Goal: Contribute content

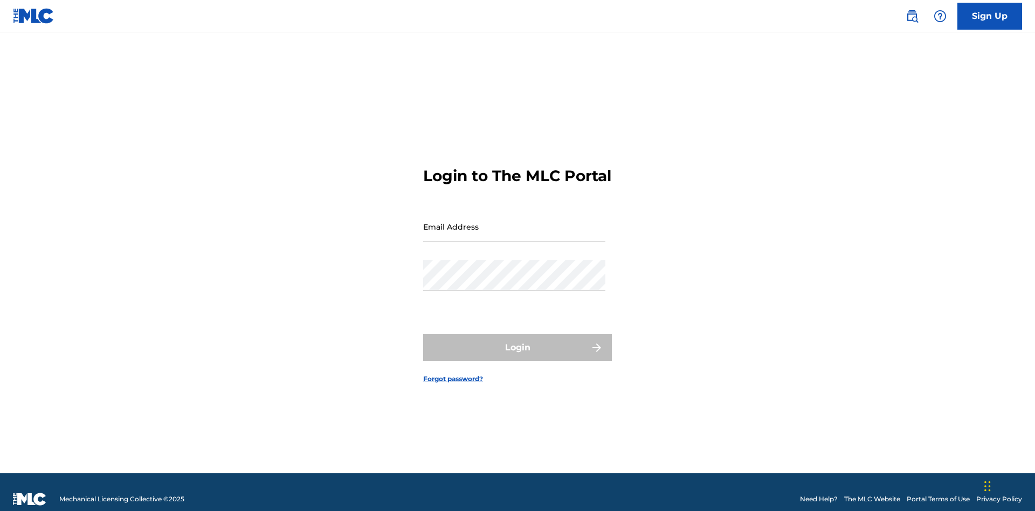
scroll to position [14, 0]
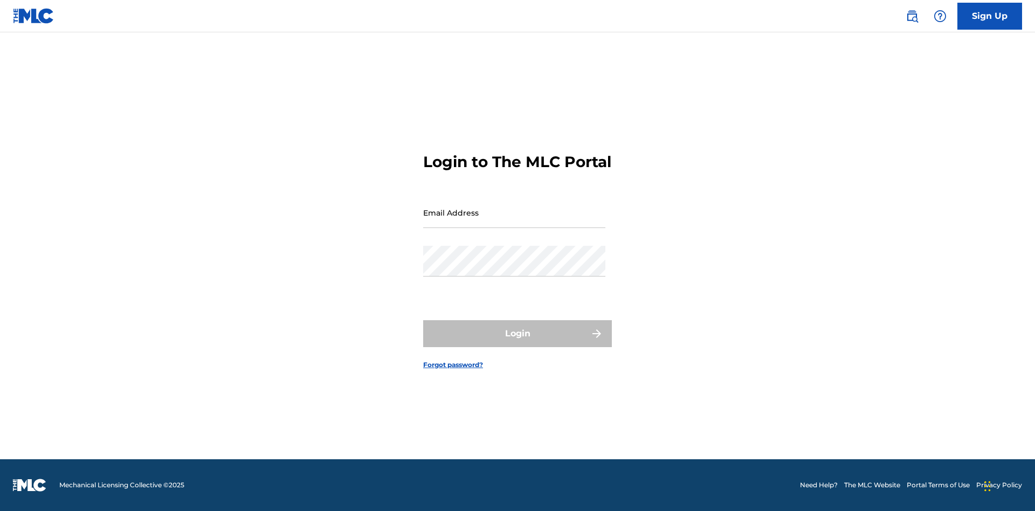
click at [514, 222] on input "Email Address" at bounding box center [514, 212] width 182 height 31
type input "Duke.McTesterson@gmail.com"
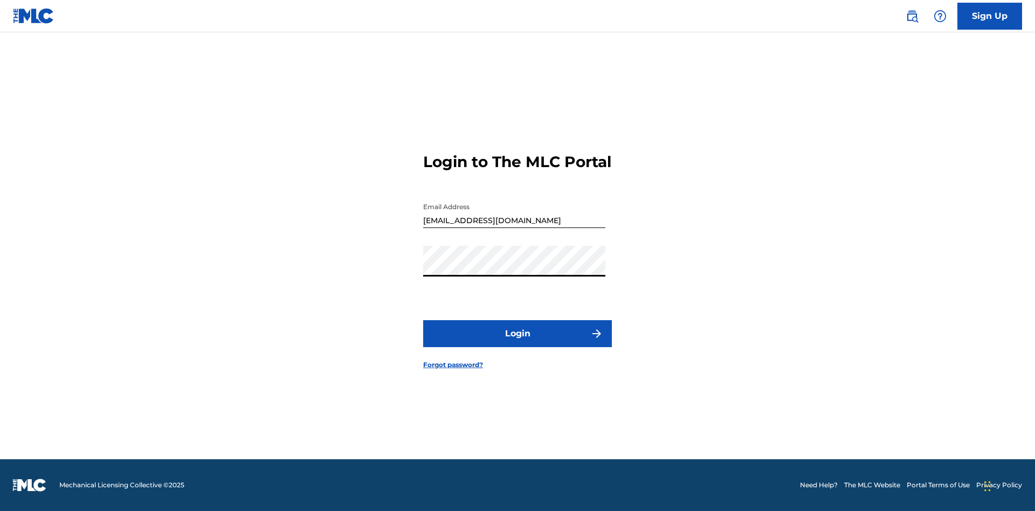
click at [518, 343] on button "Login" at bounding box center [517, 333] width 189 height 27
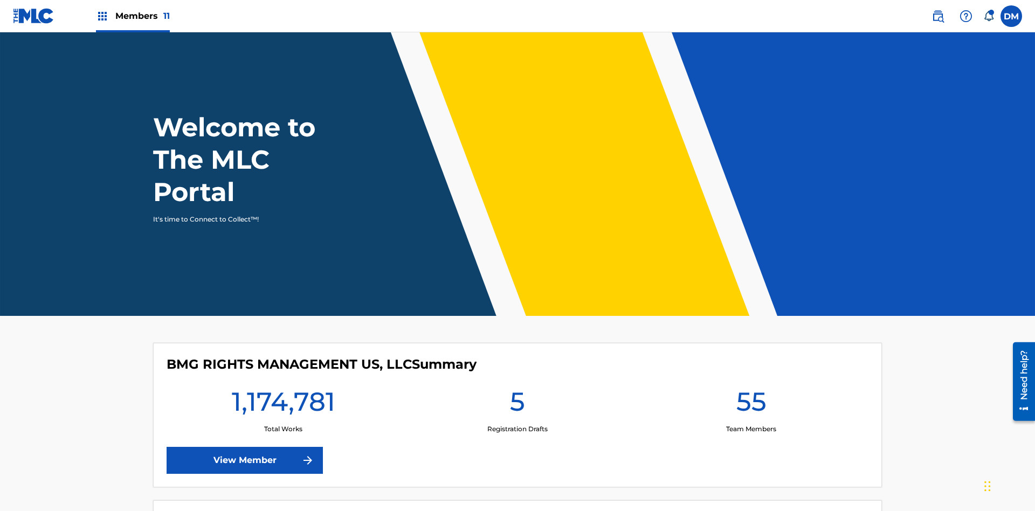
click at [133, 16] on span "Members 11" at bounding box center [142, 16] width 54 height 12
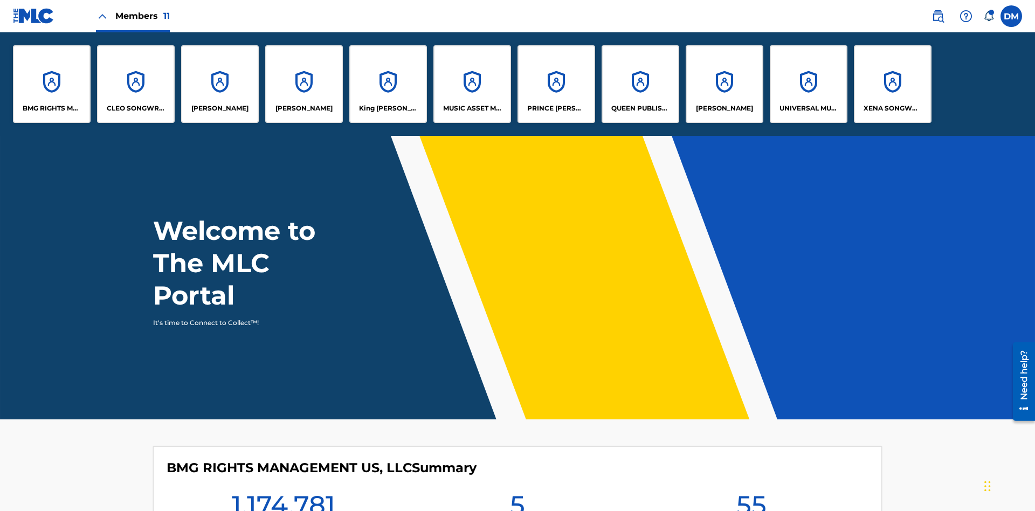
scroll to position [39, 0]
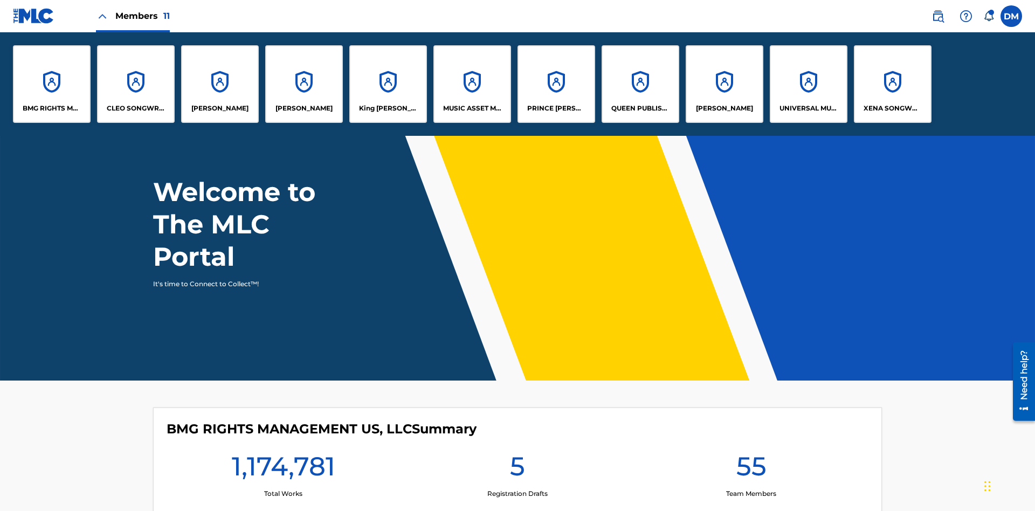
click at [808, 108] on p "UNIVERSAL MUSIC PUB GROUP" at bounding box center [809, 109] width 59 height 10
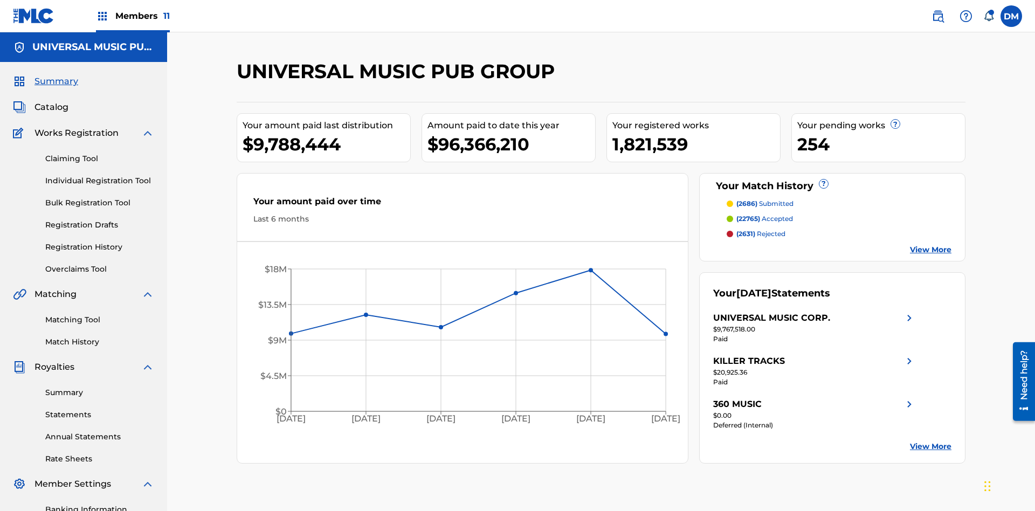
scroll to position [111, 0]
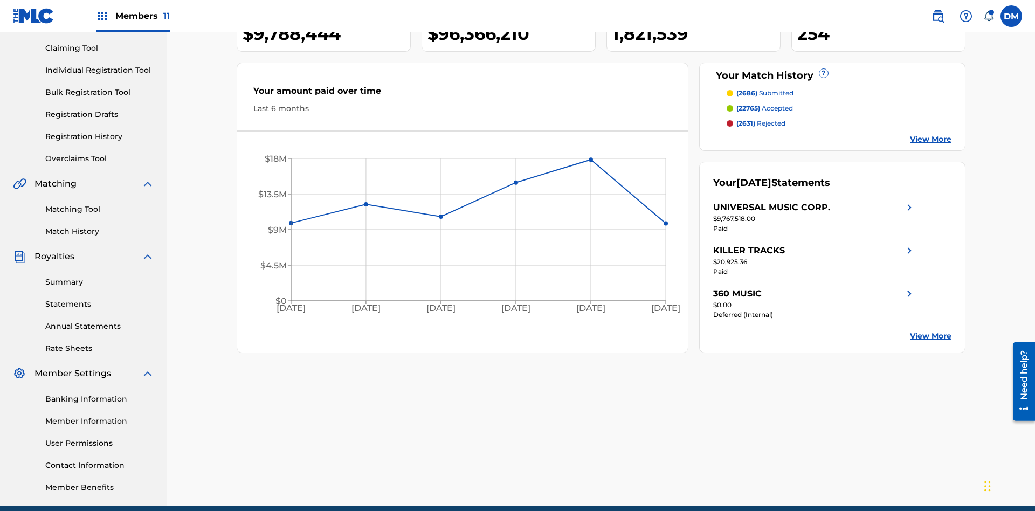
click at [100, 70] on link "Individual Registration Tool" at bounding box center [99, 70] width 109 height 11
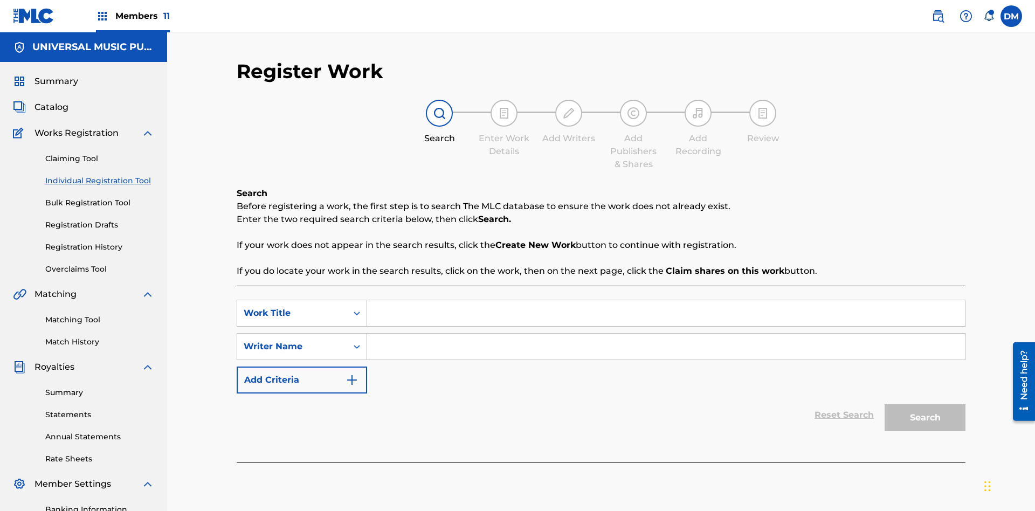
scroll to position [157, 0]
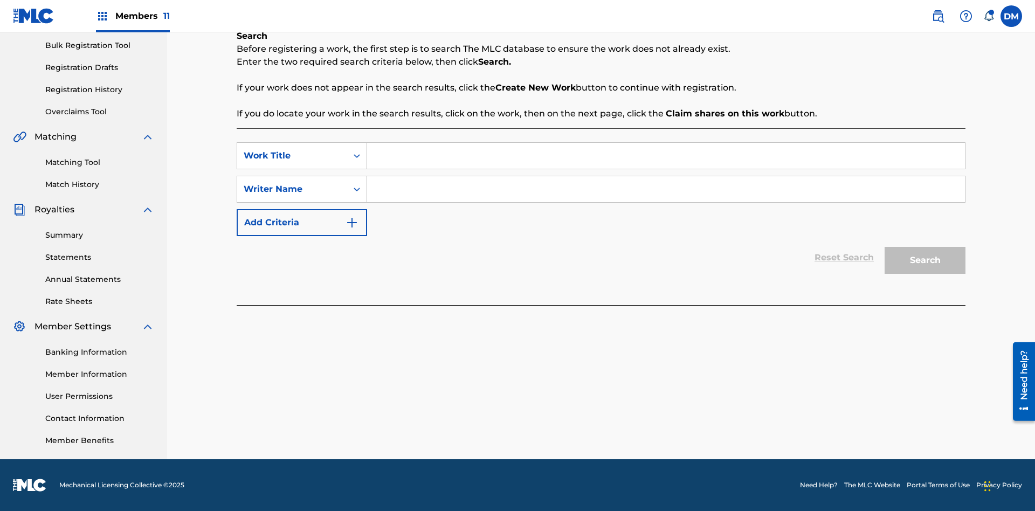
click at [666, 156] on input "Search Form" at bounding box center [666, 156] width 598 height 26
type input "Save At Writer-Add Roles Page After Adding Roles"
click at [666, 189] on input "Search Form" at bounding box center [666, 189] width 598 height 26
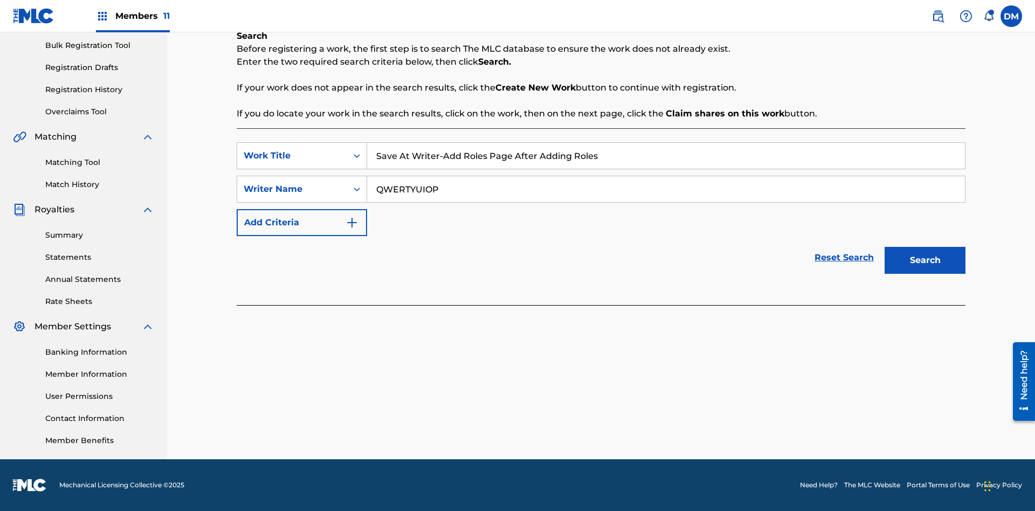
type input "QWERTYUIOP"
click at [925, 260] on button "Search" at bounding box center [925, 260] width 81 height 27
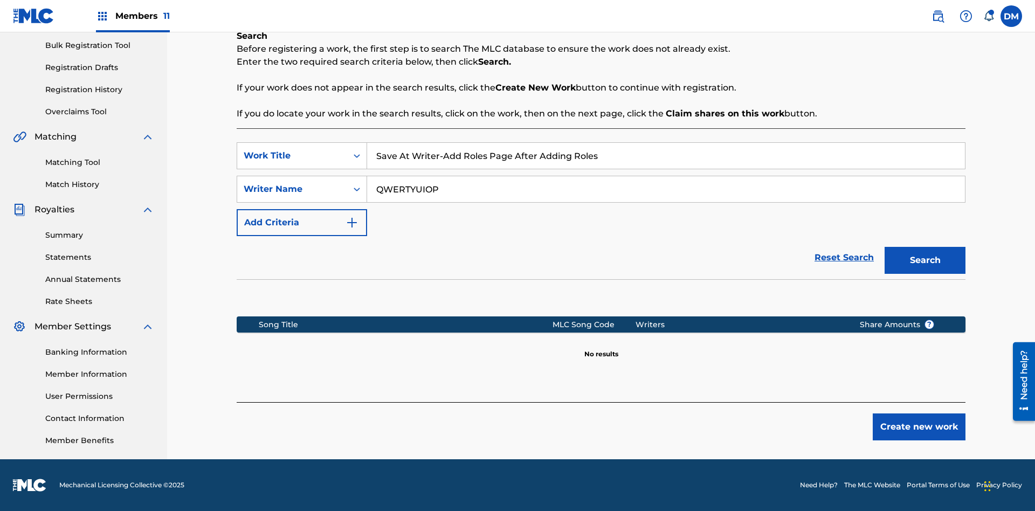
click at [919, 427] on button "Create new work" at bounding box center [919, 427] width 93 height 27
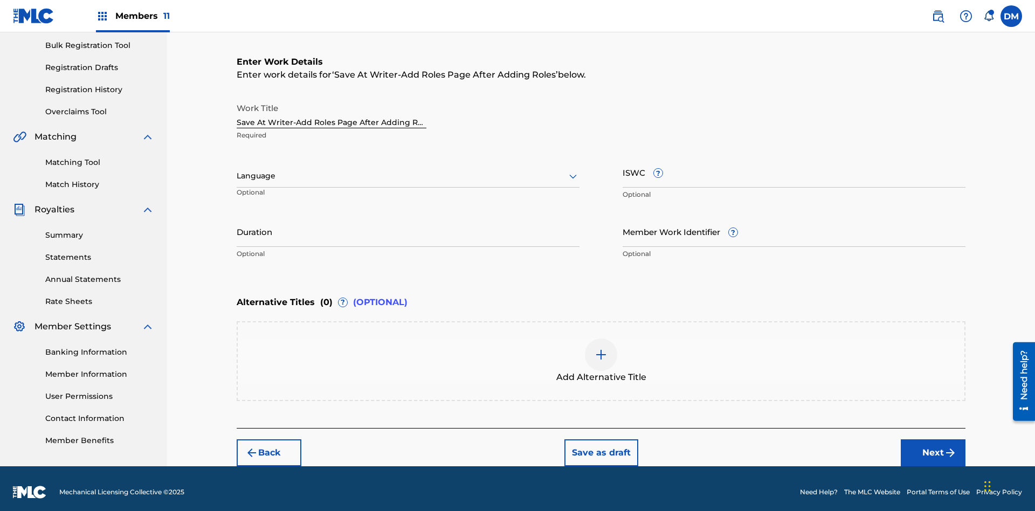
scroll to position [164, 0]
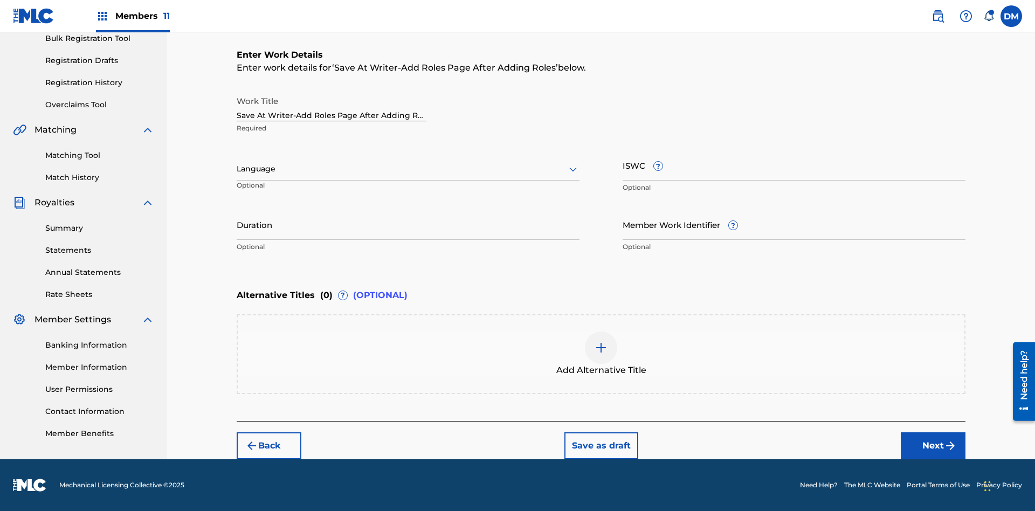
click at [408, 224] on input "Duration" at bounding box center [408, 224] width 343 height 31
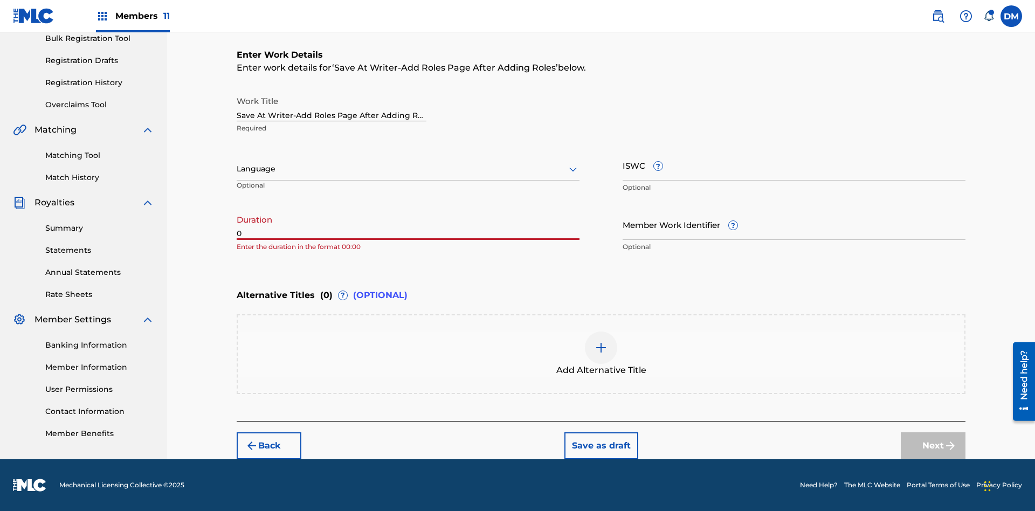
click at [408, 224] on input "0" at bounding box center [408, 224] width 343 height 31
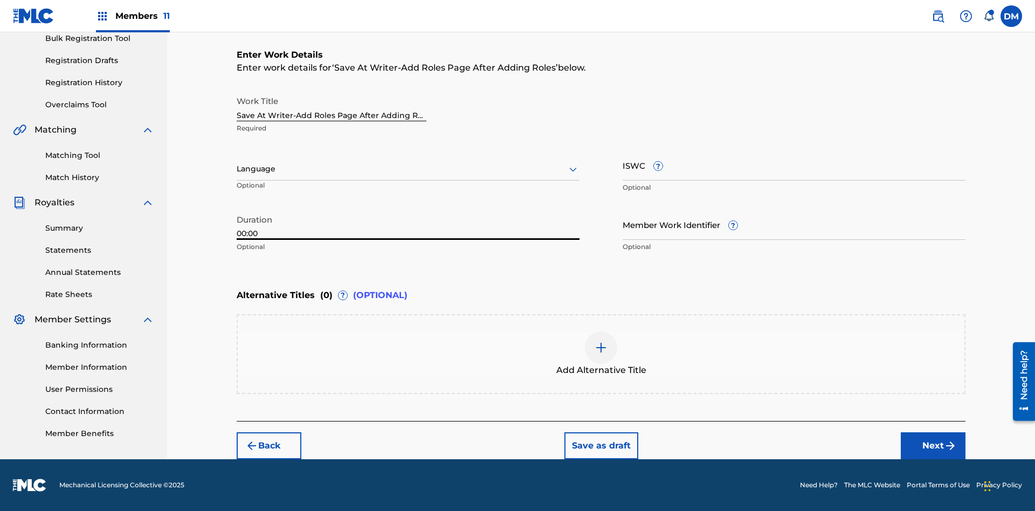
type input "00:00"
click at [573, 169] on icon at bounding box center [573, 169] width 13 height 13
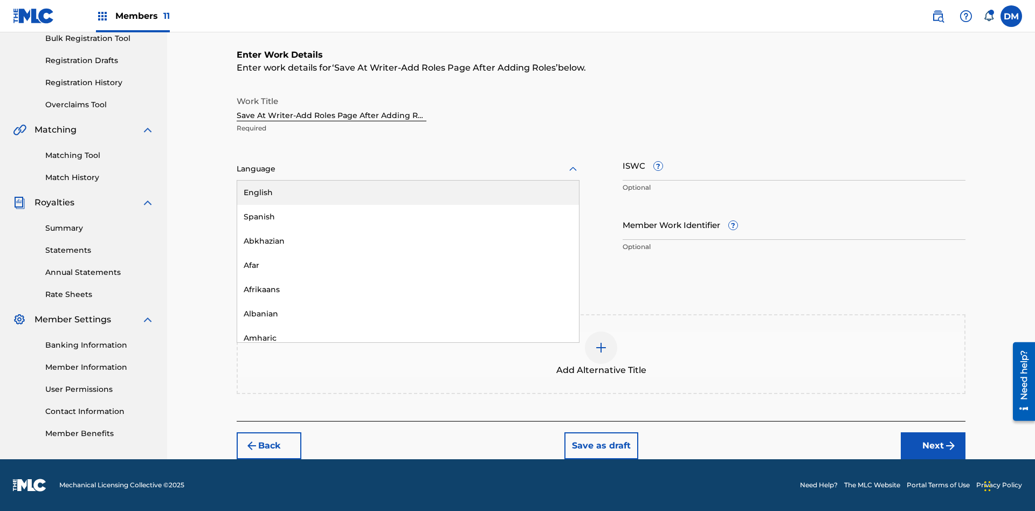
click at [408, 265] on div "Afar" at bounding box center [408, 265] width 342 height 24
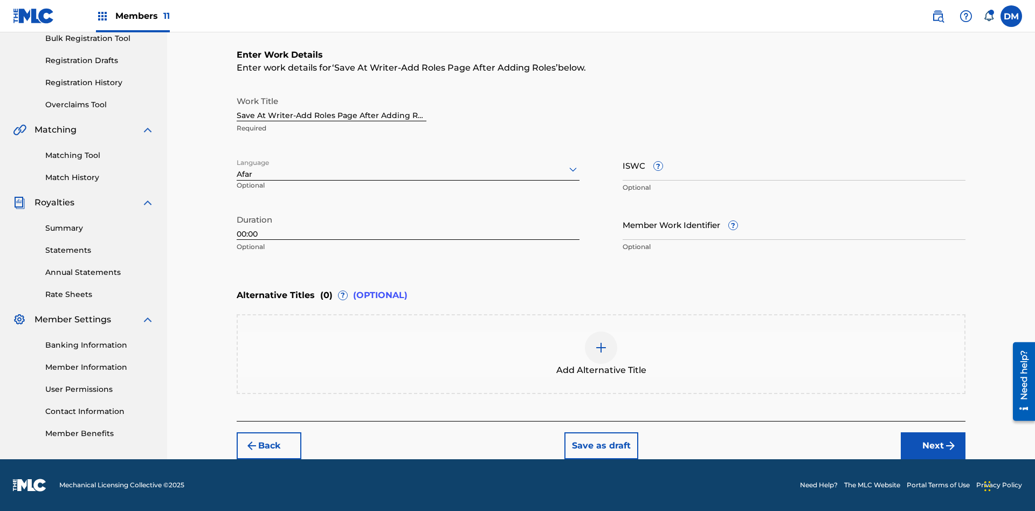
click at [794, 224] on input "Member Work Identifier ?" at bounding box center [794, 224] width 343 height 31
type input "2025.08.22.04"
click at [794, 165] on input "ISWC ?" at bounding box center [794, 165] width 343 height 31
type input "T-123.456.789-4"
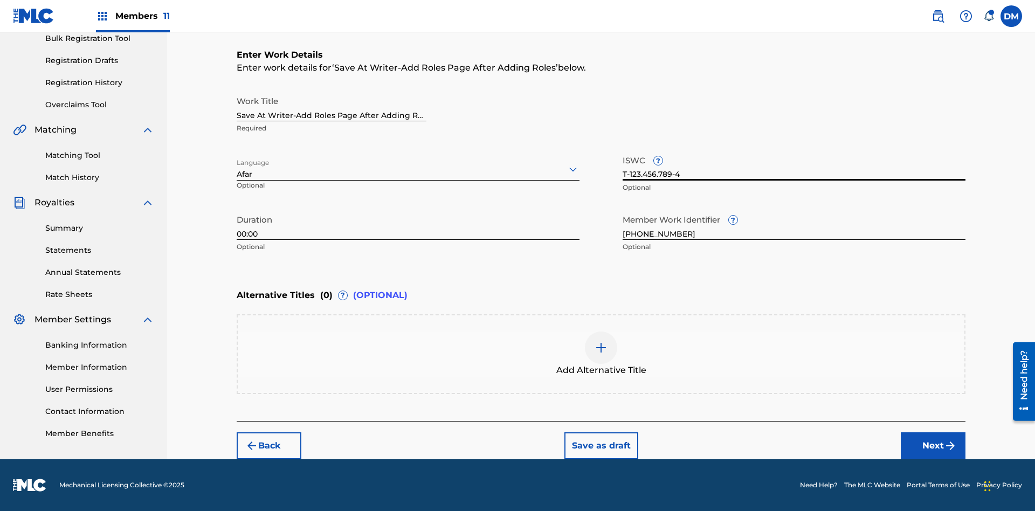
click at [601, 354] on img at bounding box center [601, 347] width 13 height 13
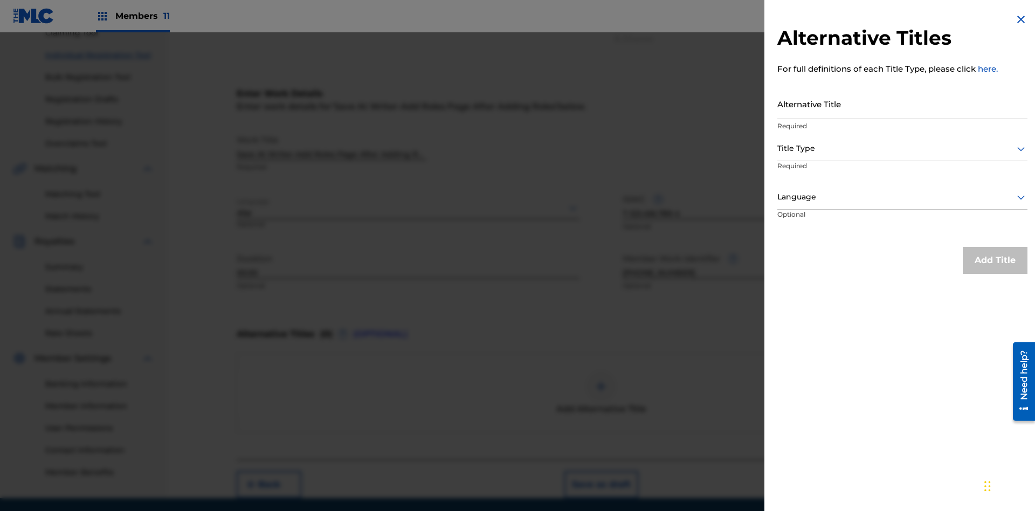
scroll to position [149, 0]
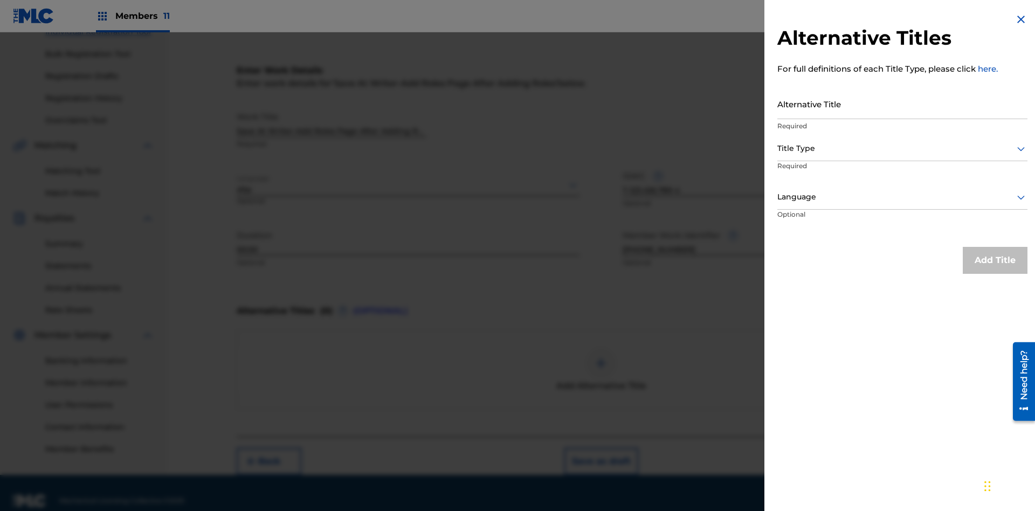
click at [903, 104] on input "Alternative Title" at bounding box center [903, 103] width 250 height 31
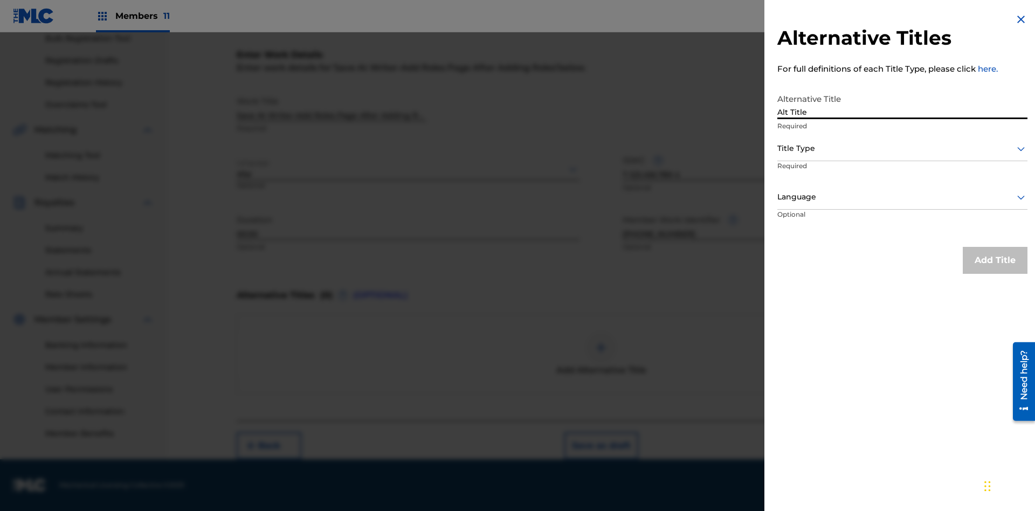
type input "Alt Title"
click at [903, 148] on div at bounding box center [903, 148] width 250 height 13
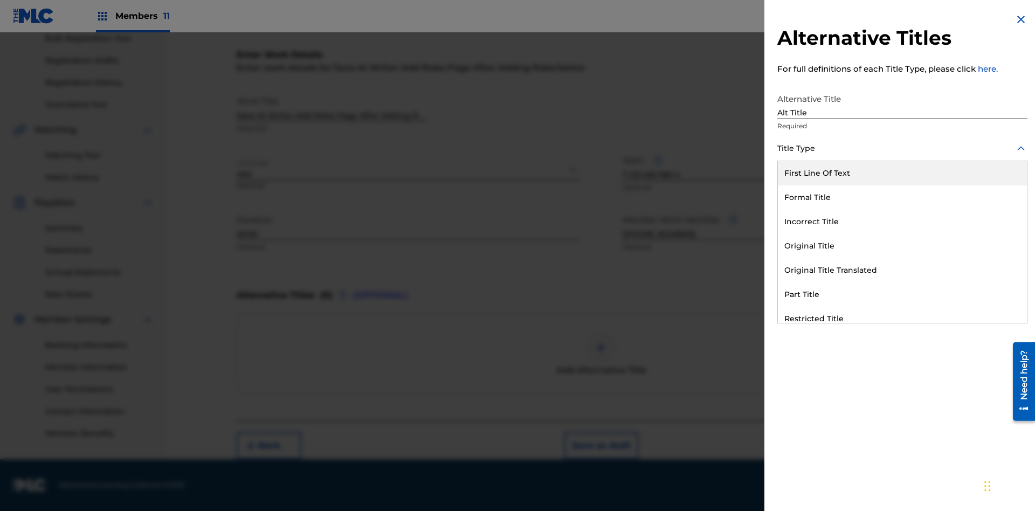
click at [903, 246] on div "Original Title" at bounding box center [902, 246] width 249 height 24
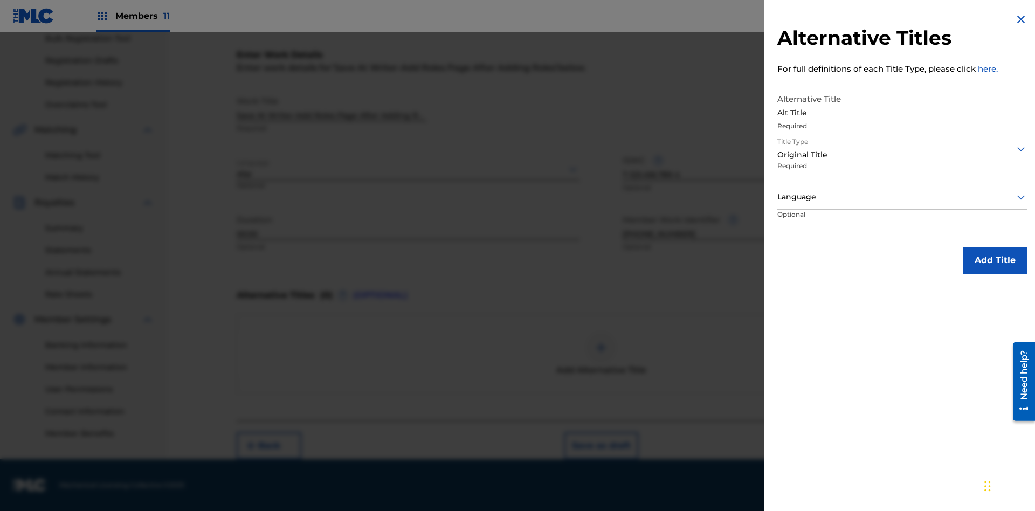
click at [903, 197] on div at bounding box center [903, 196] width 250 height 13
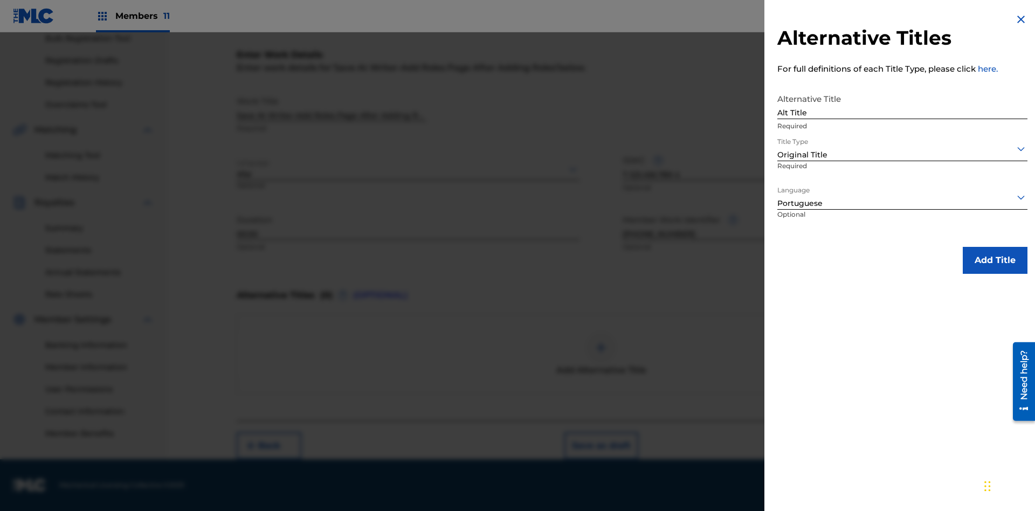
click at [995, 260] on button "Add Title" at bounding box center [995, 260] width 65 height 27
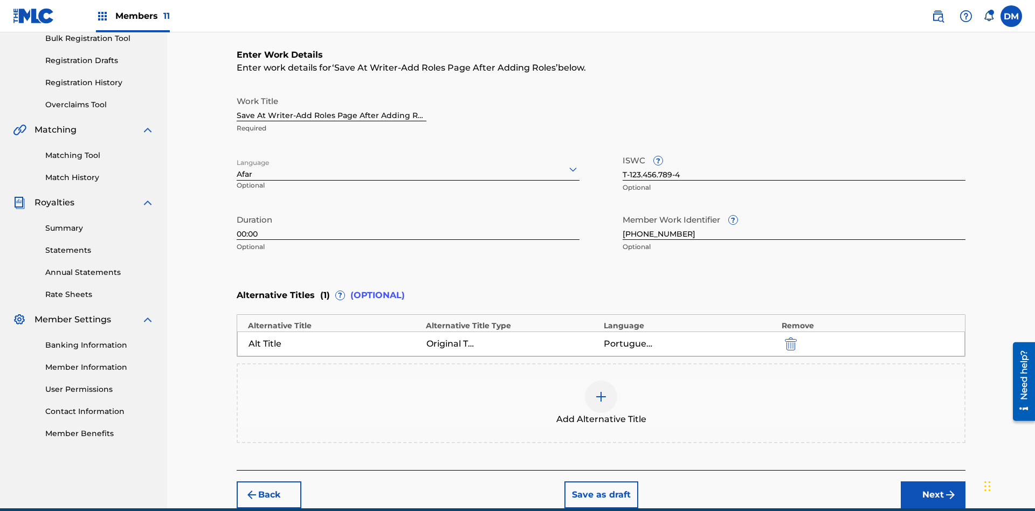
scroll to position [214, 0]
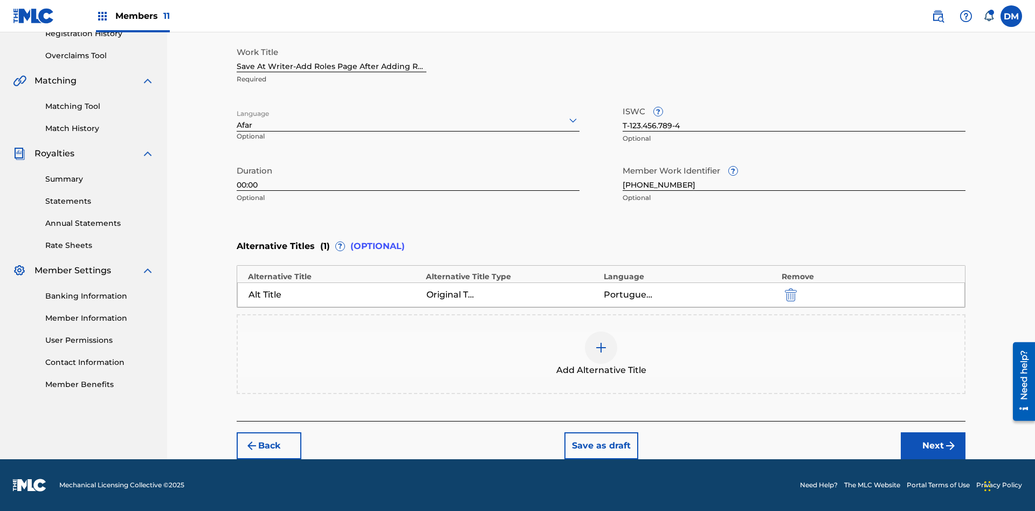
click at [933, 446] on button "Next" at bounding box center [933, 445] width 65 height 27
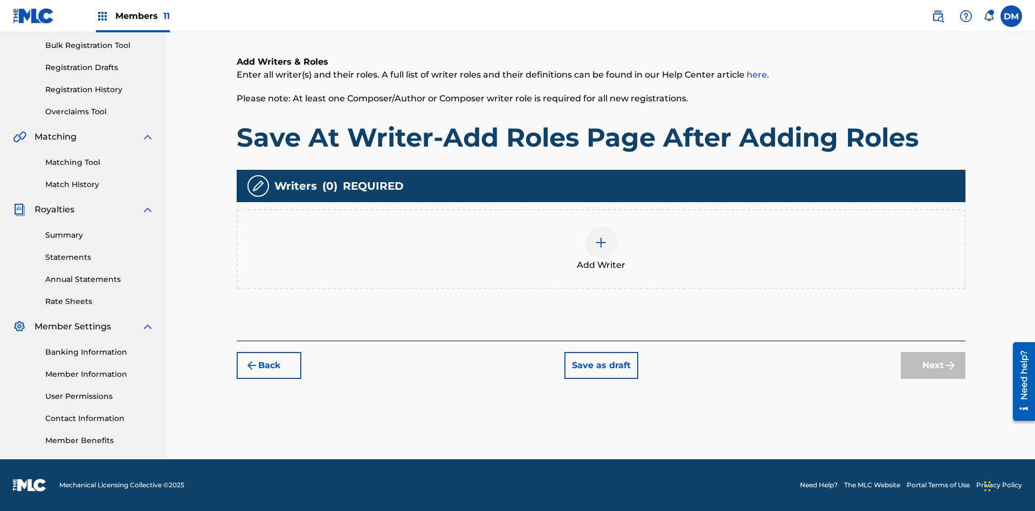
scroll to position [157, 0]
click at [601, 249] on img at bounding box center [601, 242] width 13 height 13
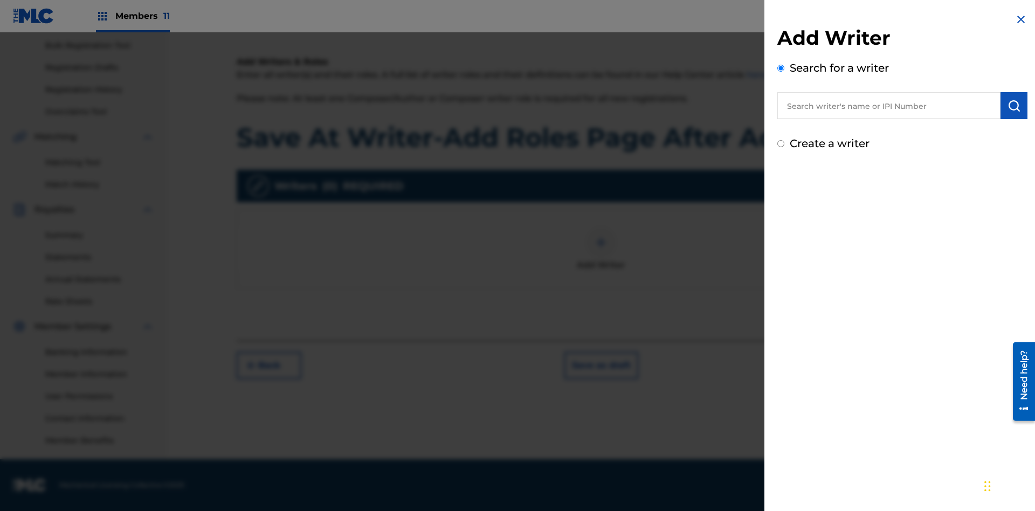
click at [889, 106] on input "text" at bounding box center [889, 105] width 223 height 27
type input "MARK STEVEN BERKOWITZ"
click at [1014, 106] on img "submit" at bounding box center [1014, 105] width 13 height 13
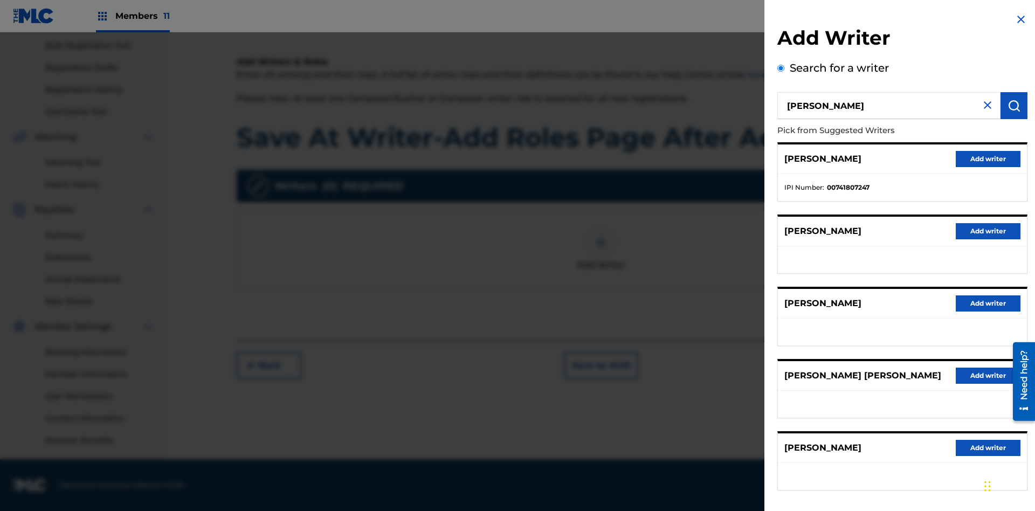
click at [988, 159] on button "Add writer" at bounding box center [988, 159] width 65 height 16
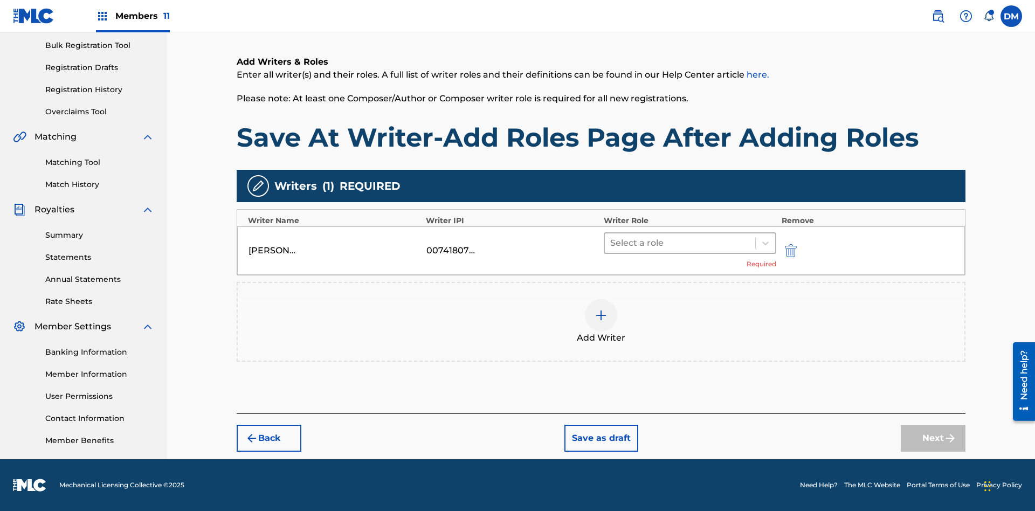
click at [611, 243] on input "text" at bounding box center [611, 243] width 2 height 13
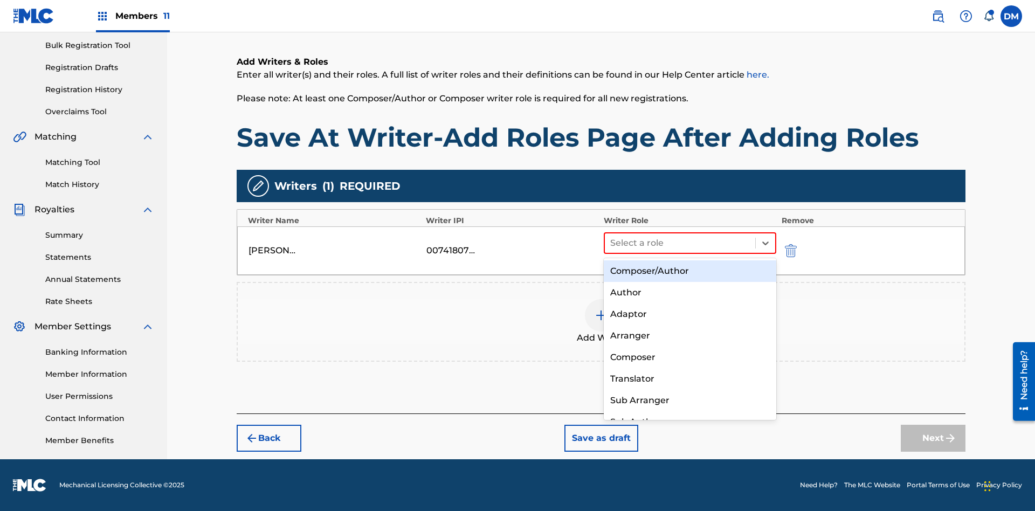
click at [690, 357] on div "Composer" at bounding box center [690, 358] width 173 height 22
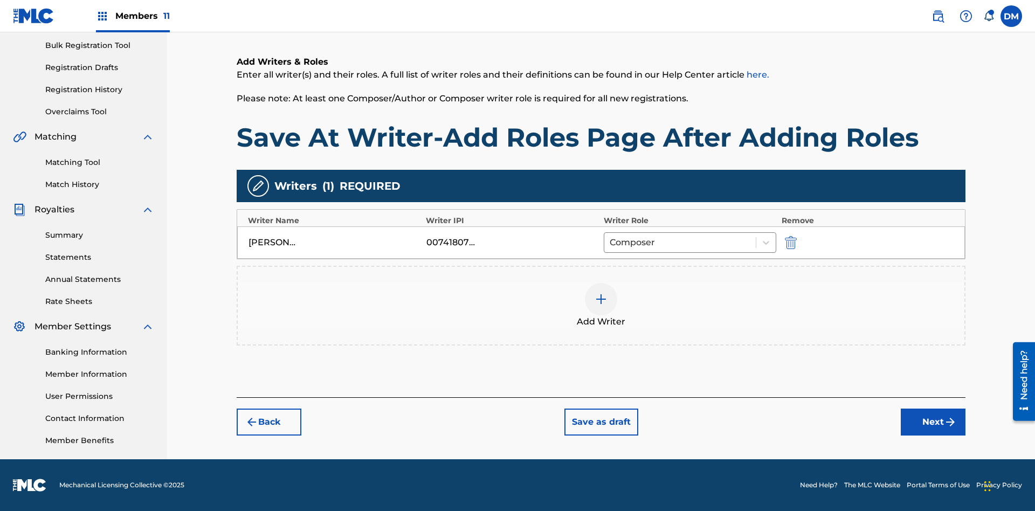
click at [601, 422] on button "Save as draft" at bounding box center [602, 422] width 74 height 27
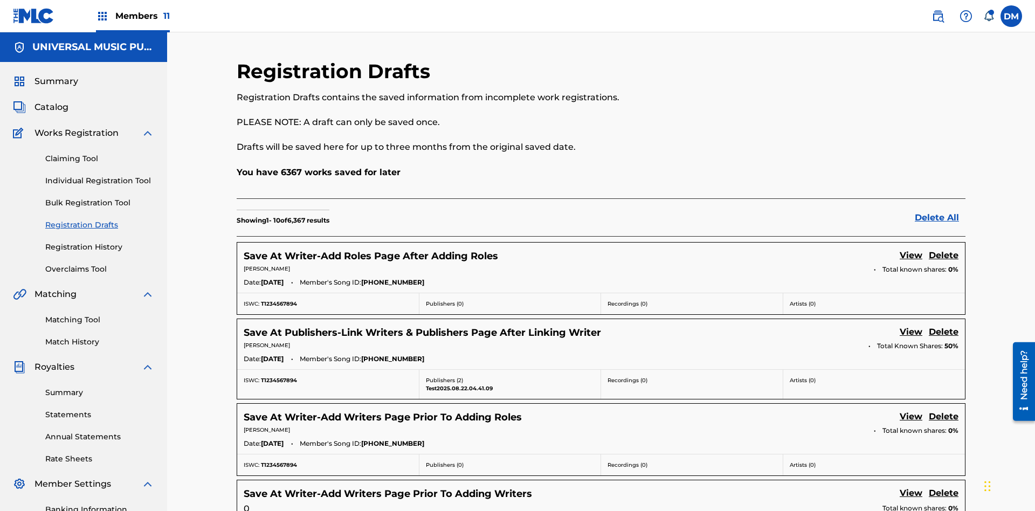
scroll to position [184, 0]
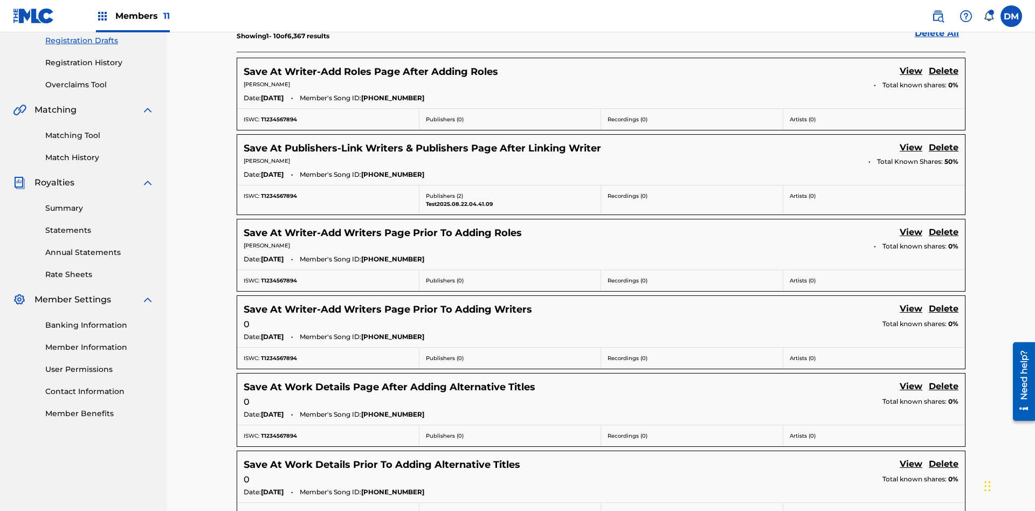
click at [911, 72] on link "View" at bounding box center [911, 72] width 23 height 15
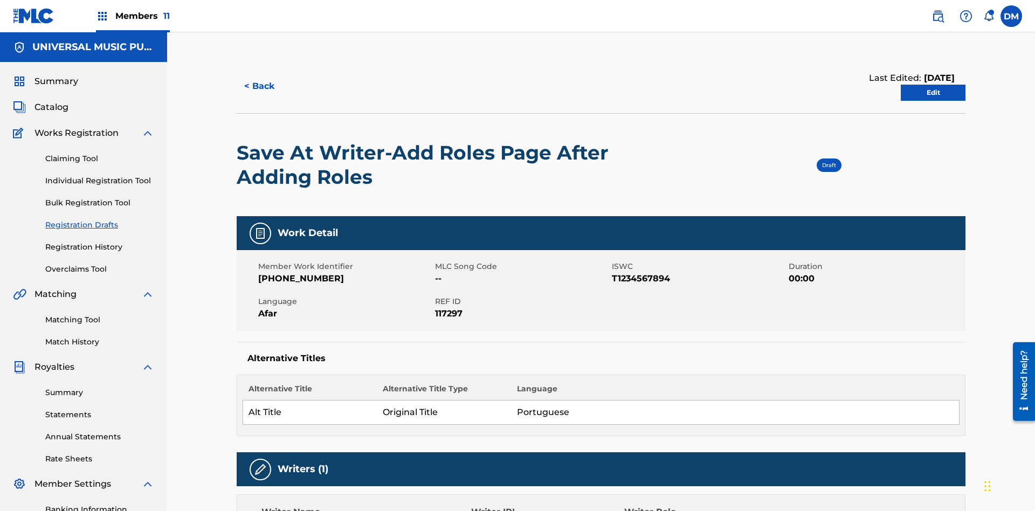
scroll to position [20, 0]
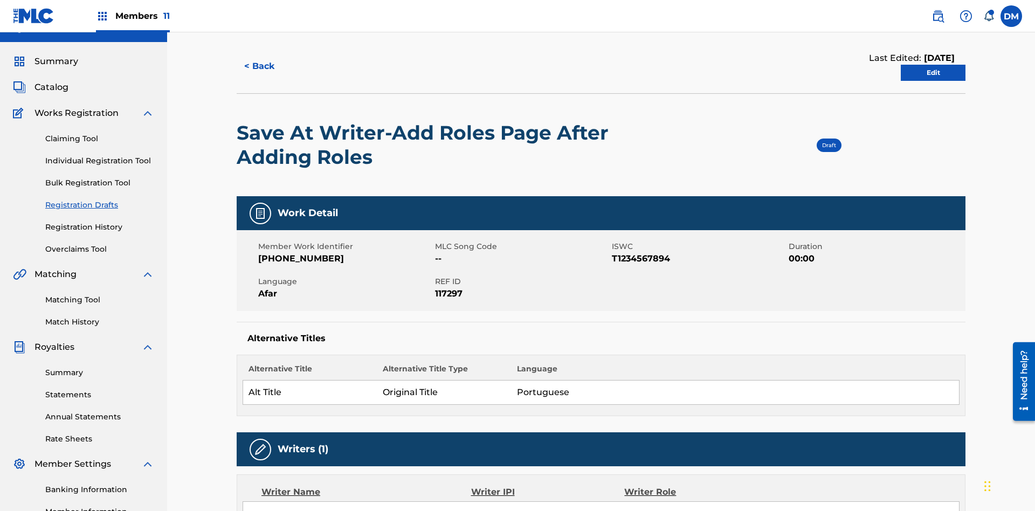
click at [933, 73] on link "Edit" at bounding box center [933, 73] width 65 height 16
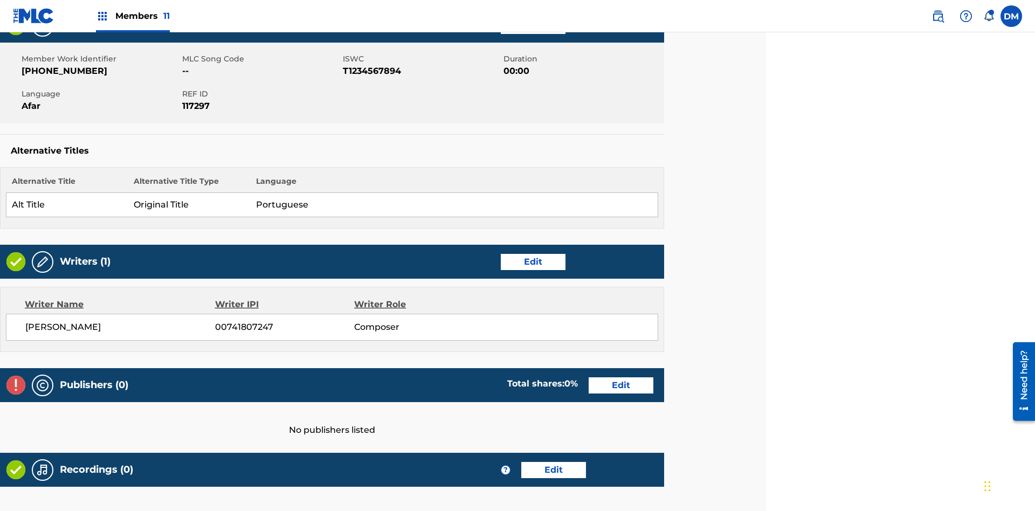
scroll to position [297, 269]
